Goal: Entertainment & Leisure: Browse casually

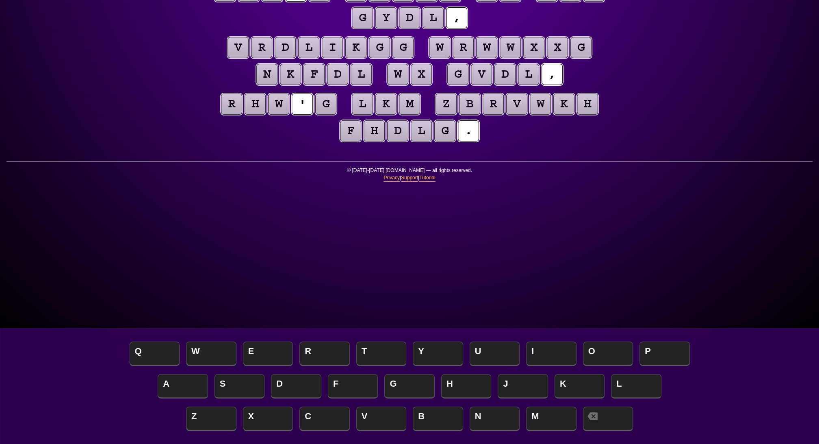
scroll to position [108, 0]
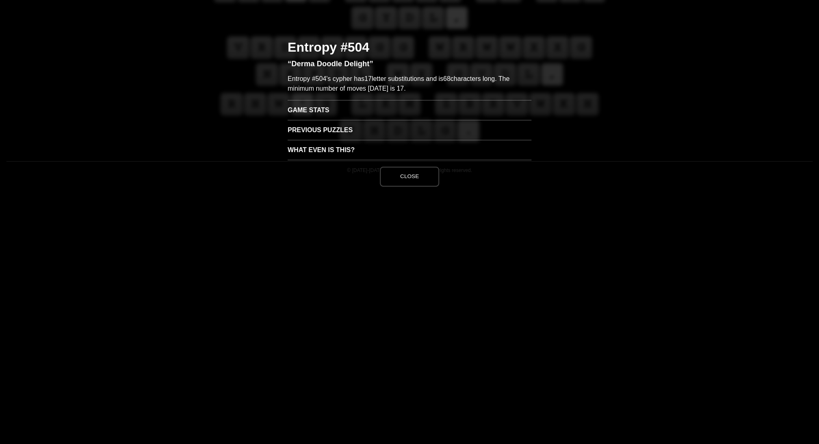
scroll to position [0, 0]
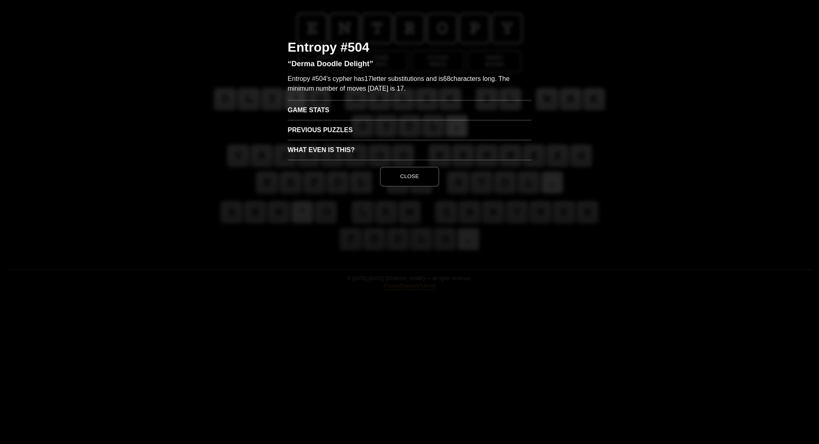
click at [326, 120] on h3 "Game Stats" at bounding box center [410, 110] width 244 height 20
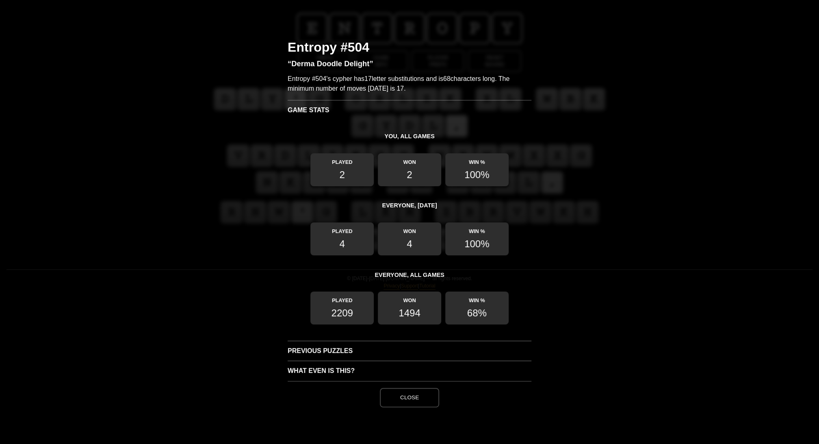
click at [421, 407] on button "Close" at bounding box center [409, 398] width 59 height 20
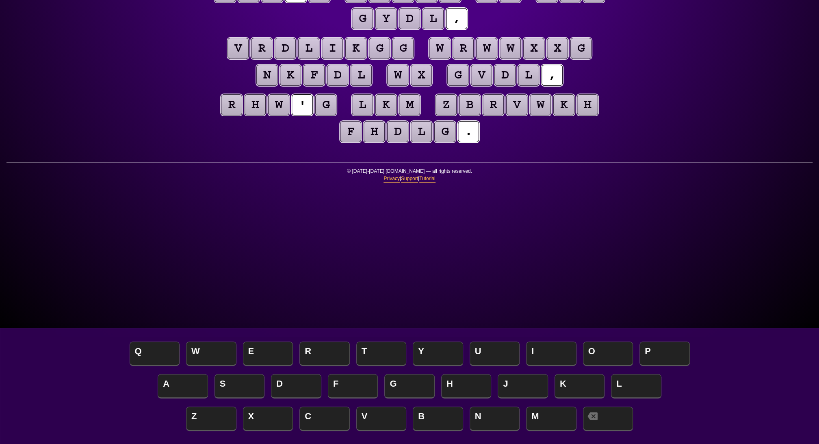
scroll to position [107, 0]
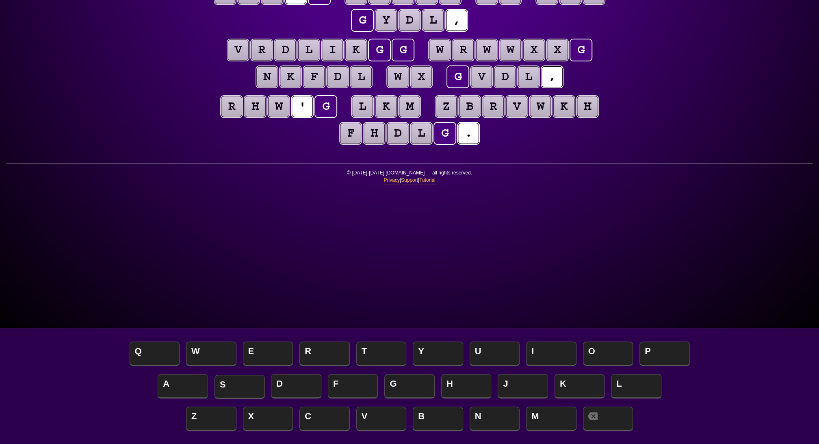
click at [244, 381] on span "S" at bounding box center [240, 387] width 50 height 24
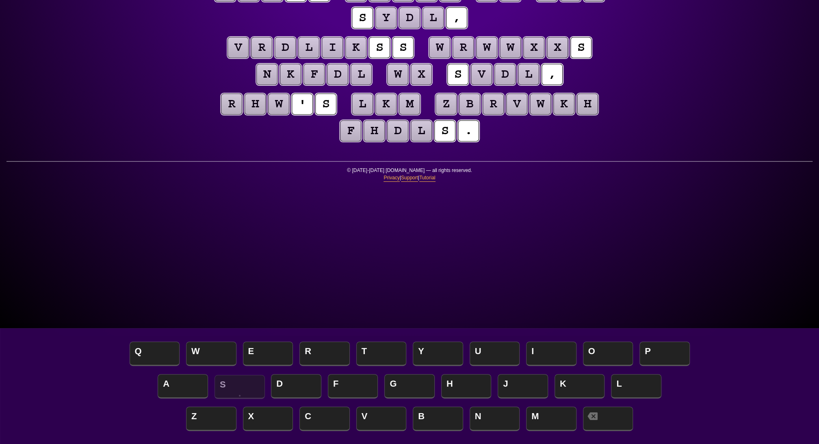
scroll to position [108, 0]
click at [367, 58] on puzzle-tile "k" at bounding box center [355, 47] width 21 height 21
click at [639, 134] on div "e n t r o p y Hints ☆ ☆ ☆ Game Info Player Prefs Reset Board d l y ' s o r l z …" at bounding box center [409, 114] width 819 height 444
click at [380, 354] on span "T" at bounding box center [381, 354] width 50 height 24
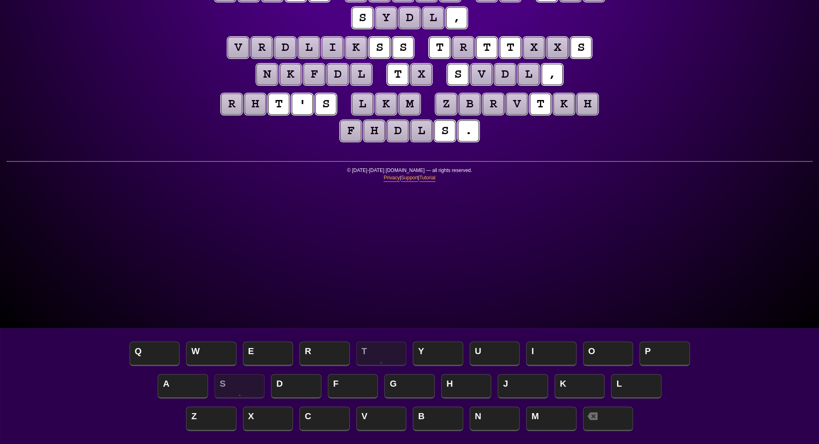
click at [463, 381] on span "H" at bounding box center [466, 387] width 50 height 24
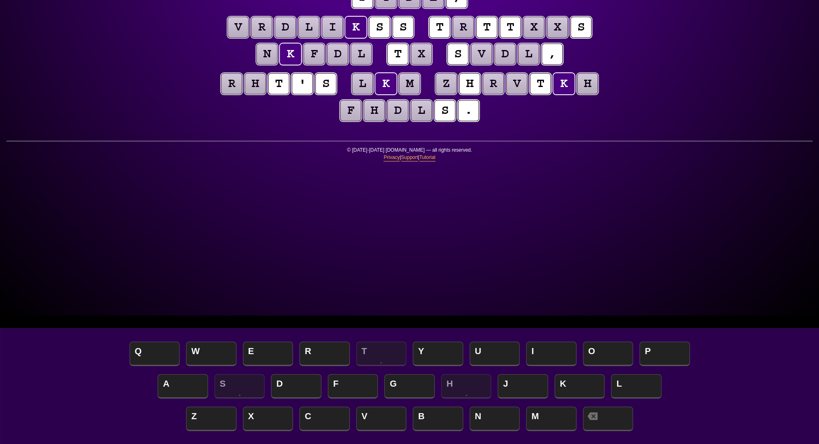
scroll to position [130, 0]
click at [276, 349] on span "E" at bounding box center [268, 354] width 50 height 24
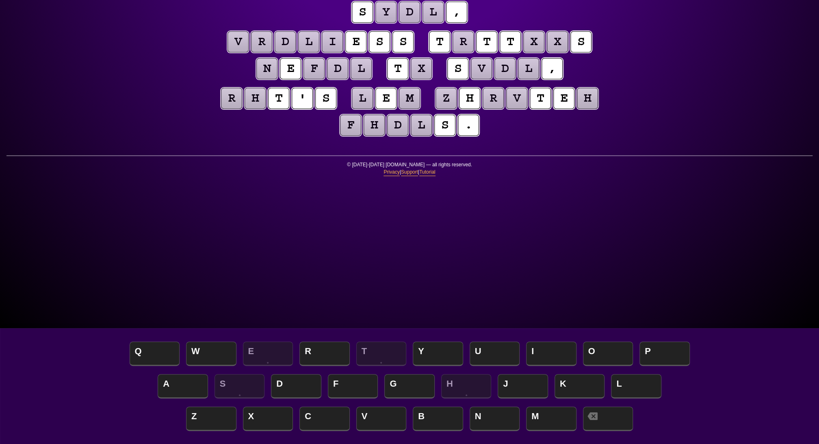
scroll to position [106, 0]
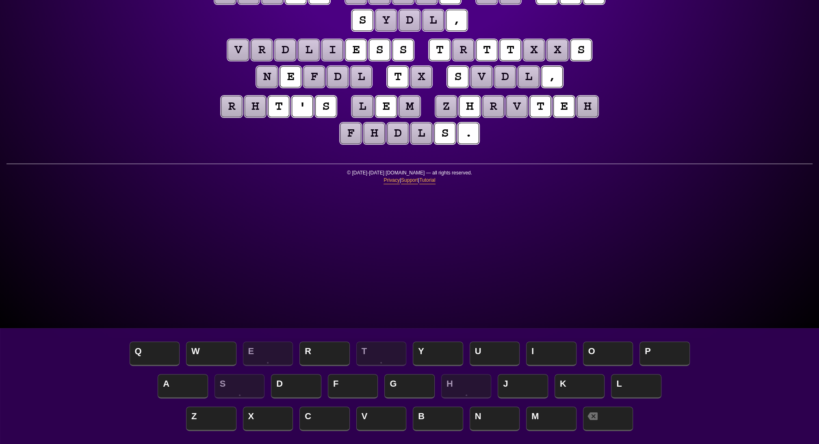
click at [607, 353] on span "O" at bounding box center [608, 354] width 50 height 24
click at [453, 61] on puzzle-tile "r" at bounding box center [463, 49] width 21 height 21
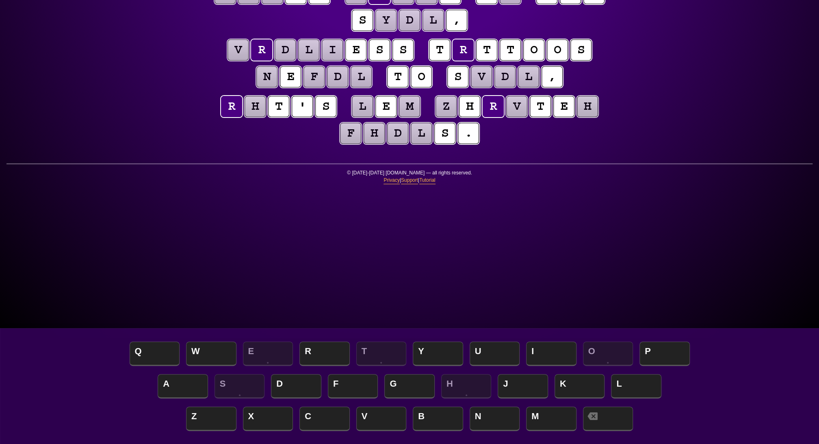
scroll to position [108, 0]
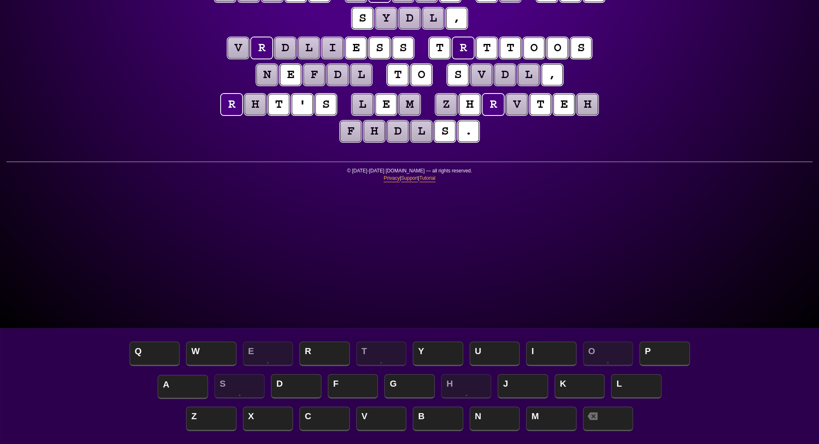
click at [186, 379] on span "A" at bounding box center [183, 387] width 50 height 24
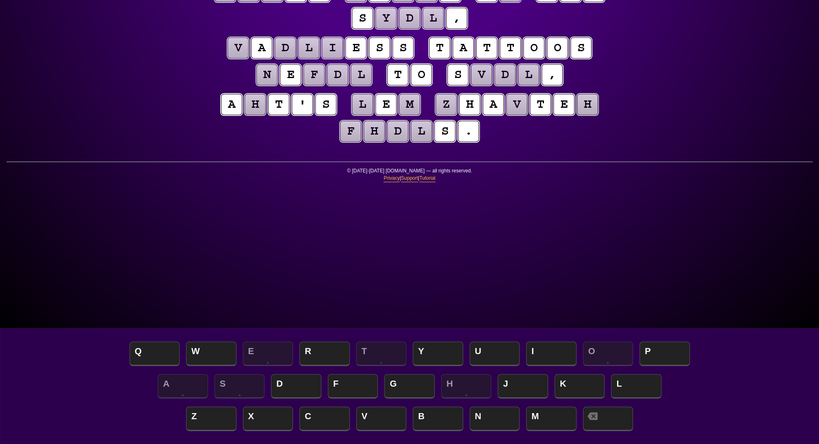
click at [577, 115] on puzzle-tile "h" at bounding box center [587, 104] width 21 height 21
click at [314, 347] on span "R" at bounding box center [325, 354] width 50 height 24
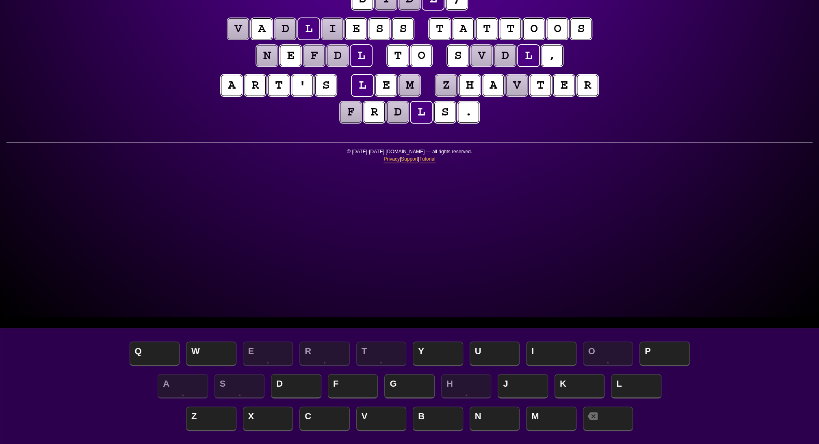
scroll to position [127, 0]
click at [494, 415] on span "N" at bounding box center [495, 419] width 50 height 24
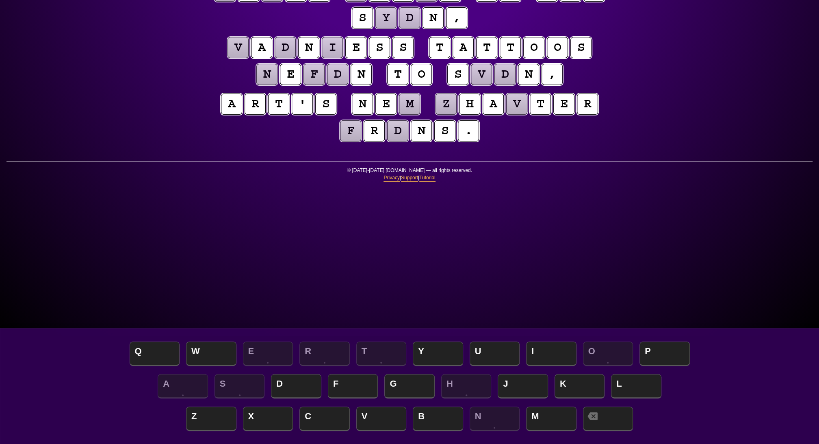
scroll to position [106, 0]
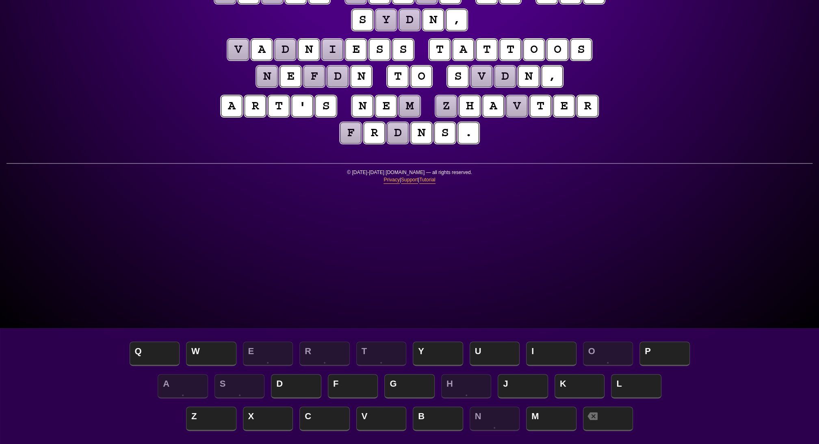
click at [420, 117] on puzzle-tile "m" at bounding box center [409, 106] width 21 height 21
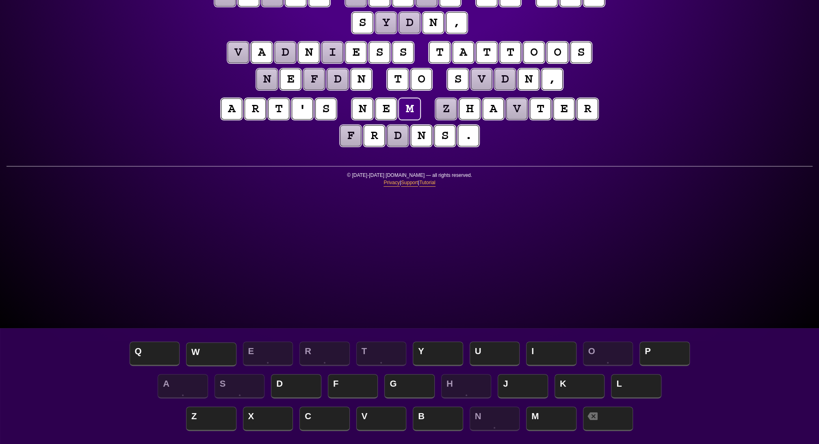
click at [207, 350] on span "W" at bounding box center [211, 354] width 50 height 24
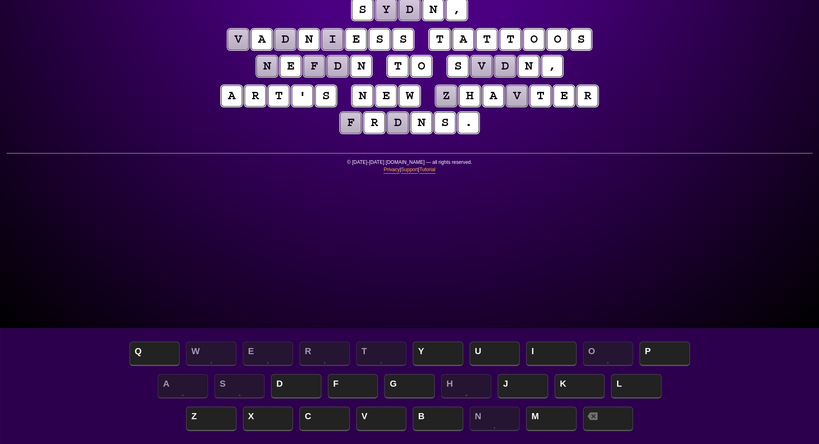
scroll to position [116, 0]
click at [436, 106] on puzzle-tile "z" at bounding box center [446, 95] width 21 height 21
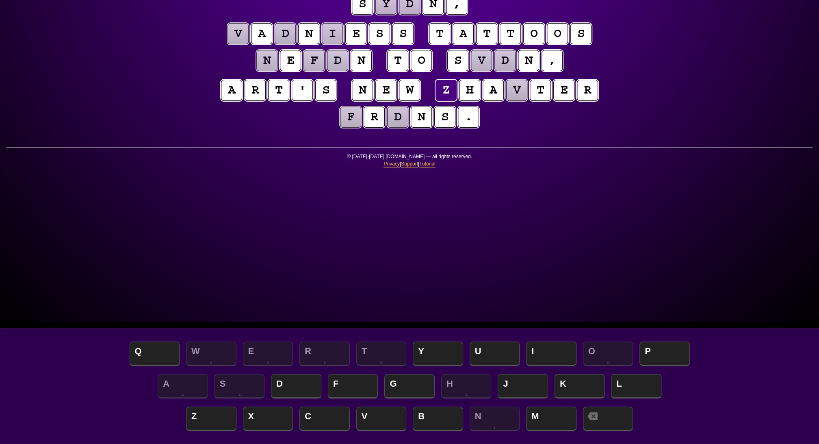
scroll to position [122, 0]
click at [315, 418] on span "C" at bounding box center [325, 419] width 50 height 24
click at [506, 101] on puzzle-tile "v" at bounding box center [516, 90] width 21 height 21
click at [650, 348] on span "P" at bounding box center [665, 354] width 50 height 24
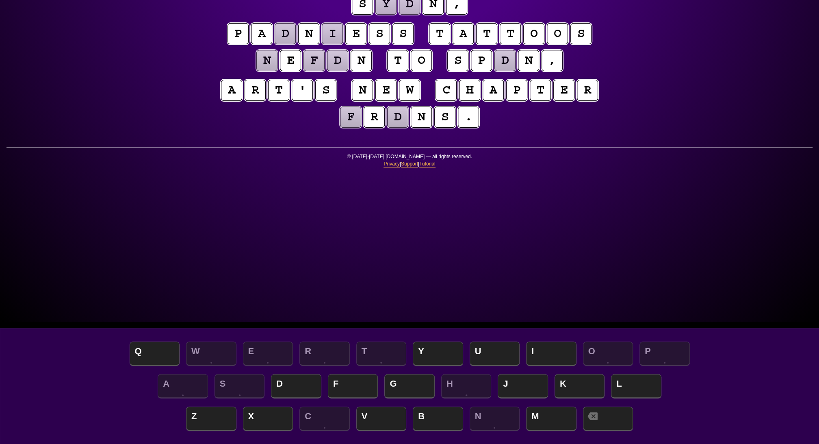
click at [392, 128] on puzzle-tile "d" at bounding box center [397, 116] width 21 height 21
click at [546, 348] on span "I" at bounding box center [551, 354] width 50 height 24
click at [565, 385] on span "K" at bounding box center [580, 387] width 50 height 24
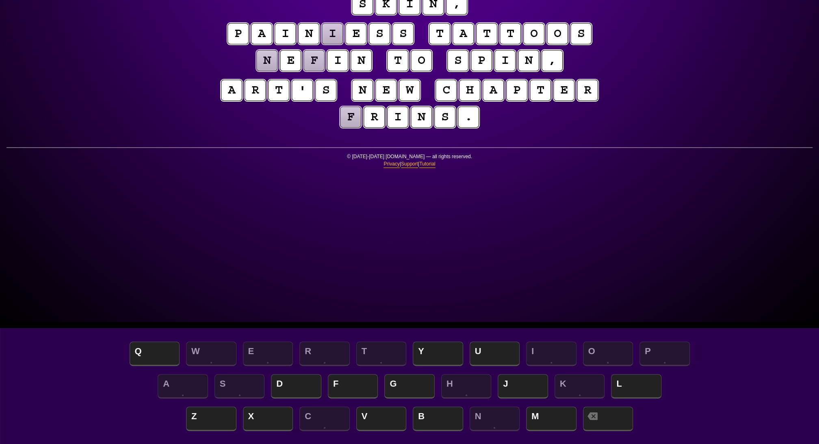
click at [284, 383] on span "D" at bounding box center [296, 387] width 50 height 24
click at [343, 44] on puzzle-tile "i" at bounding box center [332, 33] width 21 height 21
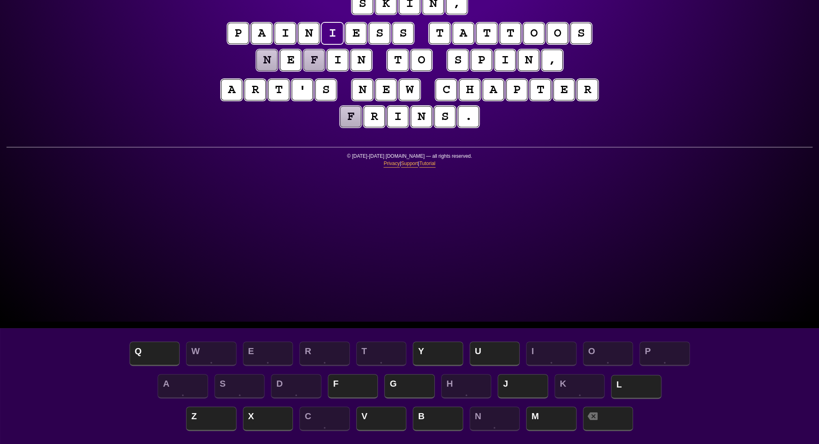
click at [645, 383] on span "L" at bounding box center [636, 387] width 50 height 24
click at [278, 71] on puzzle-tile "n" at bounding box center [266, 60] width 21 height 21
click at [441, 414] on span "B" at bounding box center [438, 419] width 50 height 24
click at [325, 71] on puzzle-tile "f" at bounding box center [314, 60] width 21 height 21
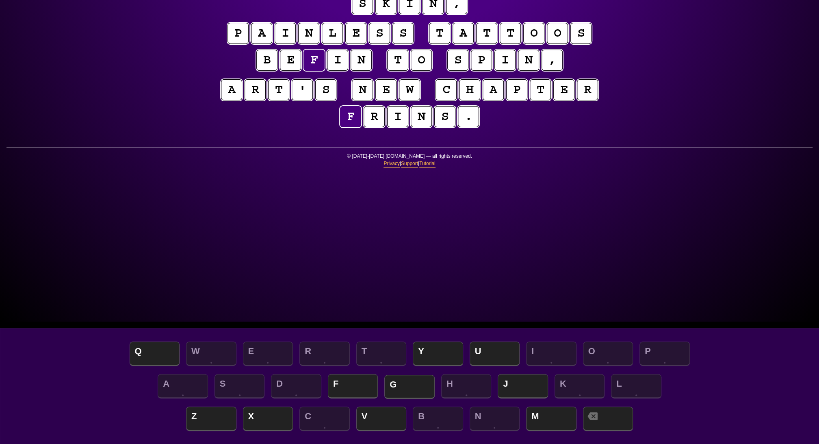
click at [393, 383] on span "G" at bounding box center [409, 387] width 50 height 24
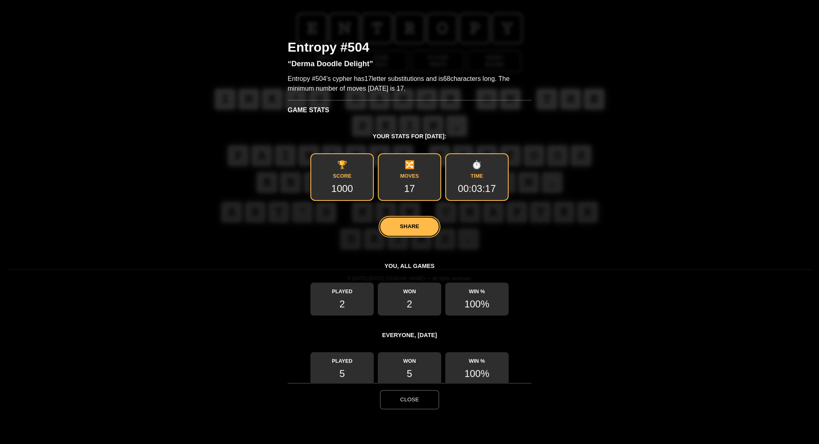
scroll to position [0, 0]
click at [408, 409] on button "Close" at bounding box center [409, 400] width 59 height 20
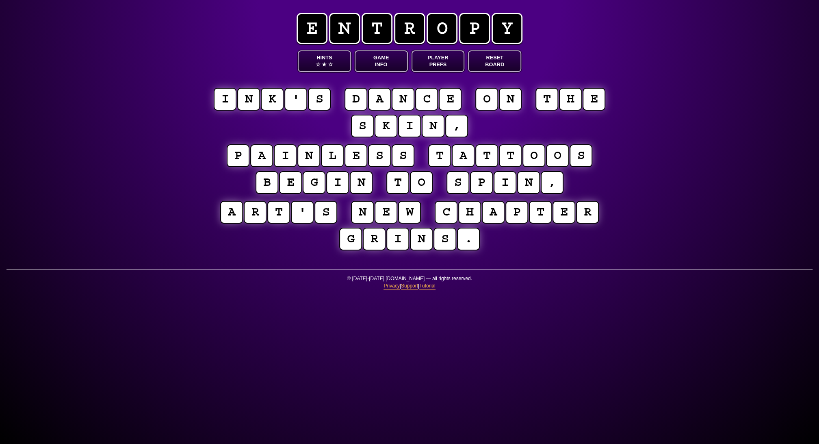
click at [330, 72] on button "Hints ☆ ★ ☆" at bounding box center [324, 61] width 53 height 22
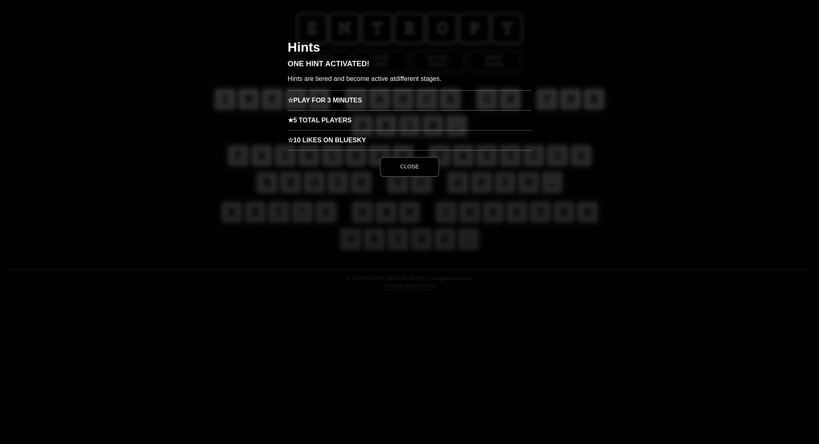
click at [374, 130] on h3 "★ 5 Total Players" at bounding box center [410, 120] width 244 height 20
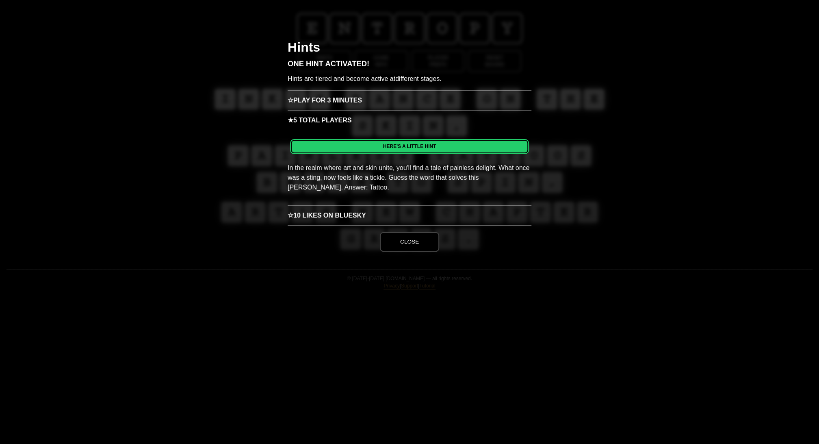
click at [206, 219] on div "Hints One Hint Activated! Hints are tiered and become active at different stage…" at bounding box center [409, 222] width 819 height 444
click at [409, 153] on h4 "HERE'S A LITTLE HINT" at bounding box center [409, 146] width 237 height 13
click at [412, 252] on button "Close" at bounding box center [409, 242] width 59 height 20
